Goal: Task Accomplishment & Management: Manage account settings

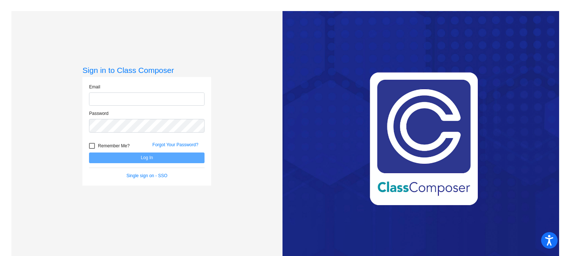
type input "[EMAIL_ADDRESS][DOMAIN_NAME]"
click at [161, 159] on button "Log In" at bounding box center [146, 157] width 115 height 11
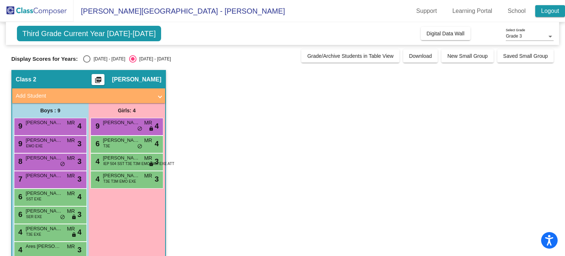
click at [548, 14] on link "Logout" at bounding box center [550, 11] width 30 height 12
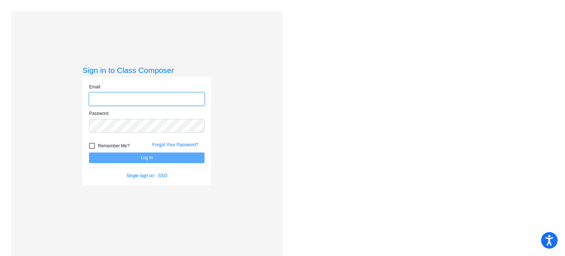
type input "[EMAIL_ADDRESS][DOMAIN_NAME]"
